Goal: Navigation & Orientation: Find specific page/section

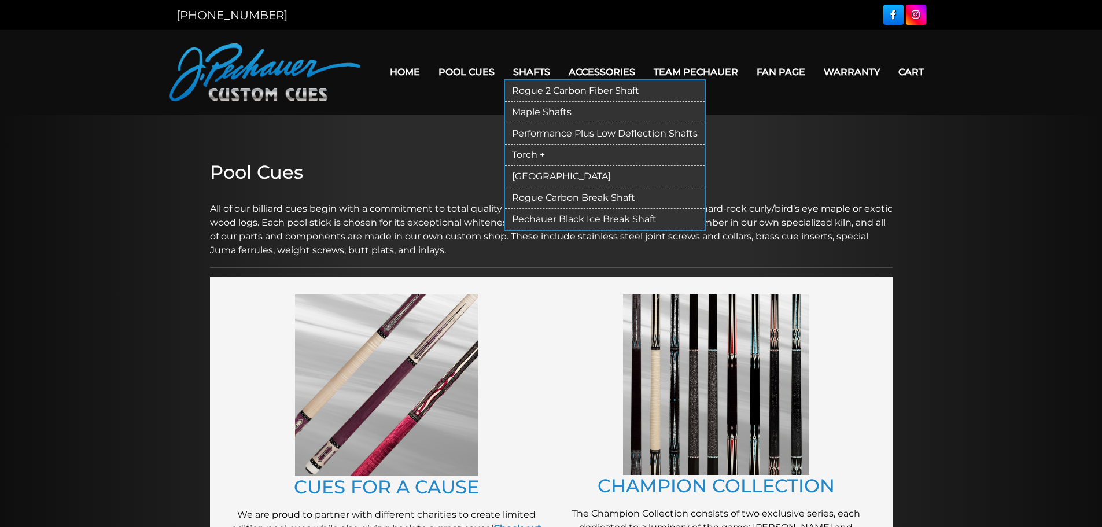
click at [536, 67] on link "Shafts" at bounding box center [532, 72] width 56 height 30
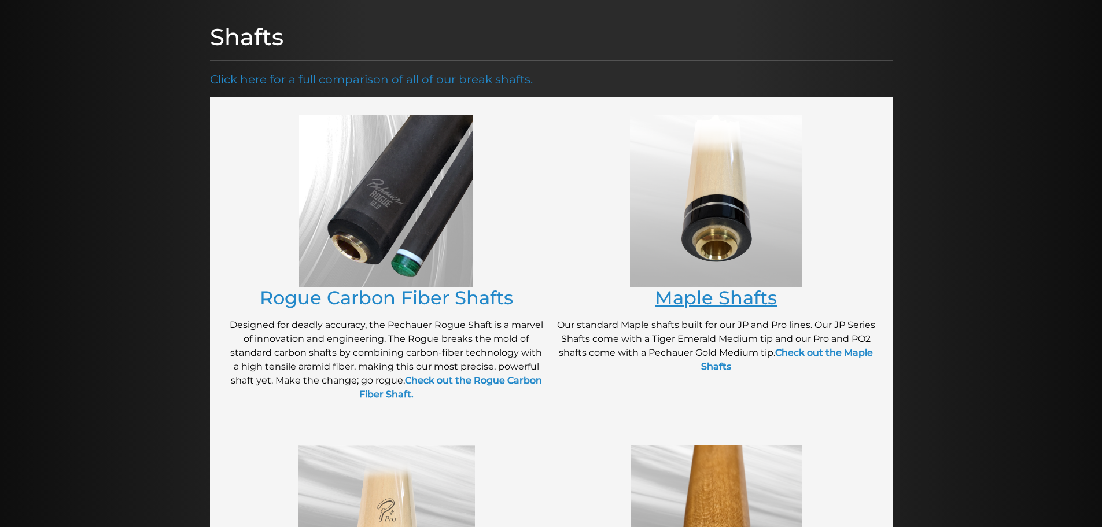
scroll to position [139, 0]
click at [703, 295] on link "Maple Shafts" at bounding box center [716, 297] width 122 height 23
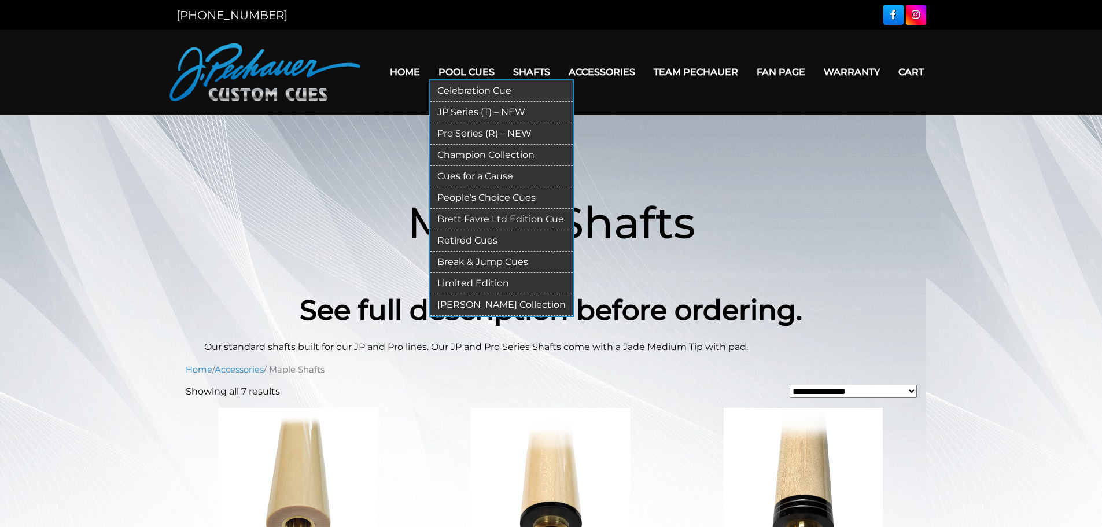
click at [469, 257] on link "Break & Jump Cues" at bounding box center [501, 262] width 142 height 21
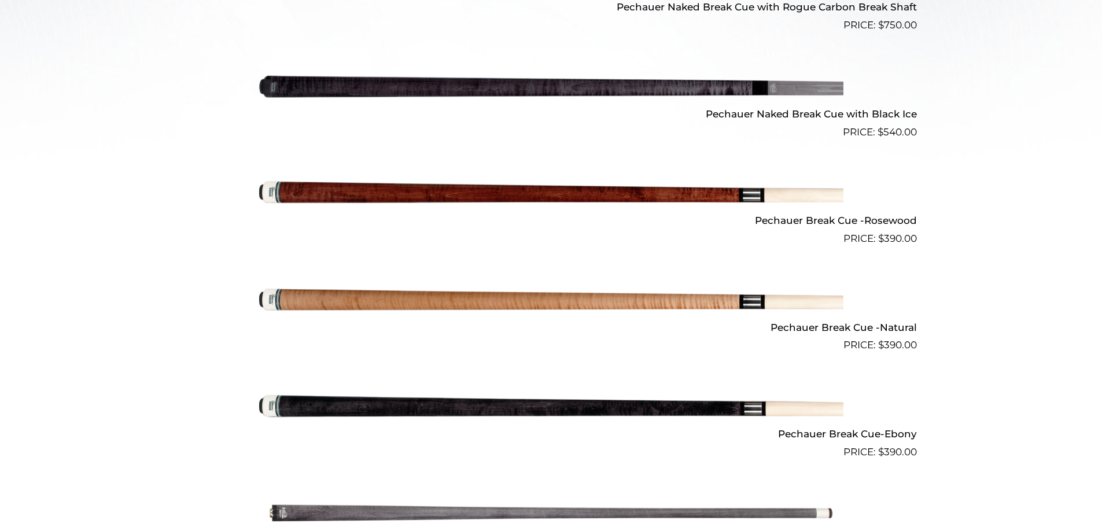
scroll to position [507, 0]
